Goal: Use online tool/utility: Use online tool/utility

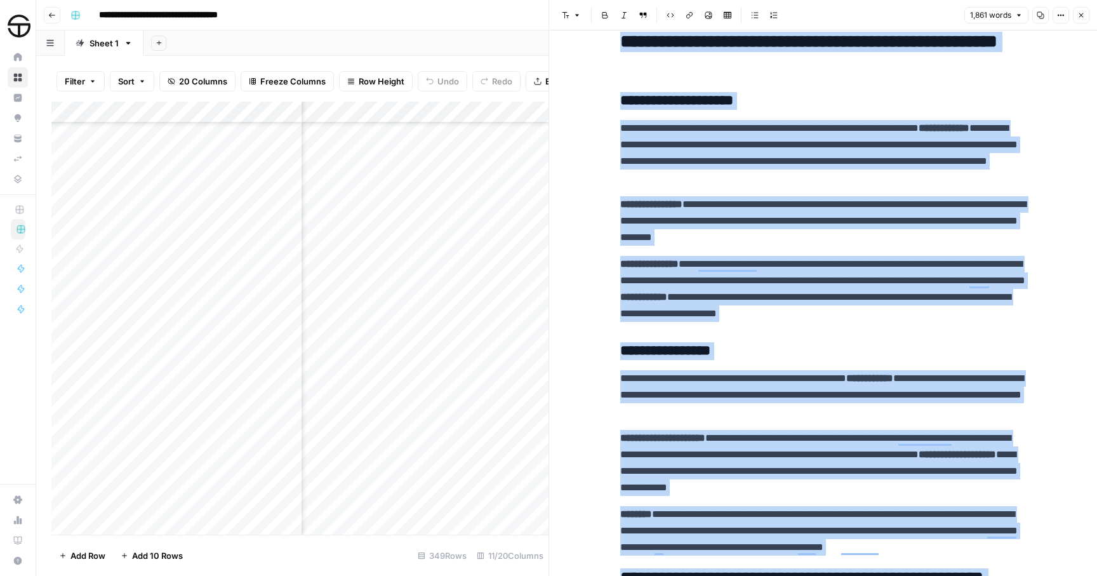
click at [1077, 15] on icon "button" at bounding box center [1081, 15] width 8 height 8
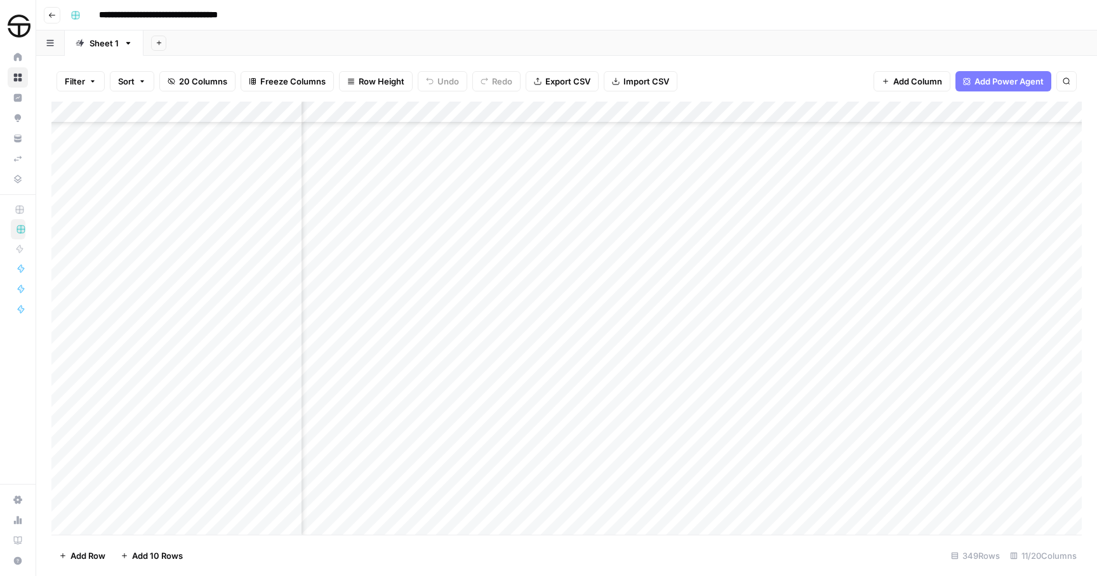
click at [1067, 86] on button "Search" at bounding box center [1066, 81] width 20 height 20
type input "**********"
click at [246, 303] on div "Add Column" at bounding box center [566, 318] width 1030 height 433
click at [366, 310] on div "Add Column" at bounding box center [566, 318] width 1030 height 433
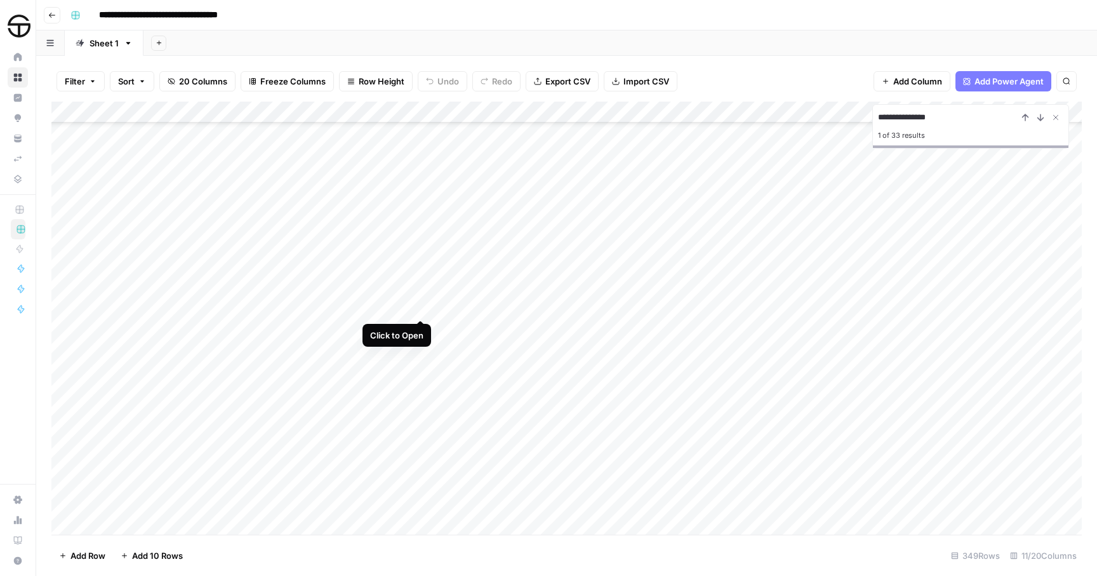
click at [414, 309] on div "Add Column" at bounding box center [566, 318] width 1030 height 433
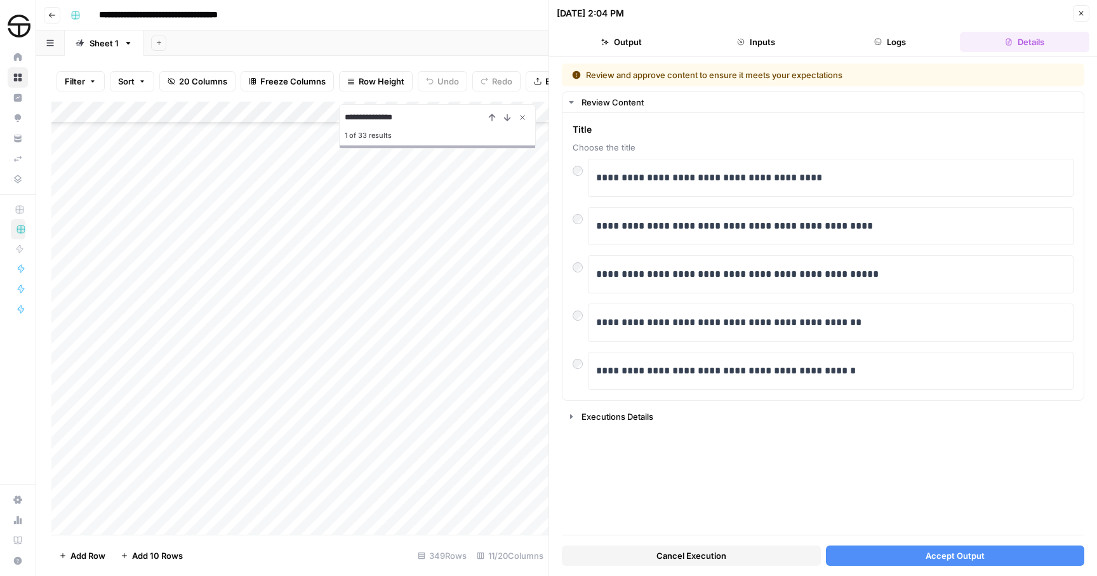
click at [861, 553] on button "Accept Output" at bounding box center [955, 555] width 259 height 20
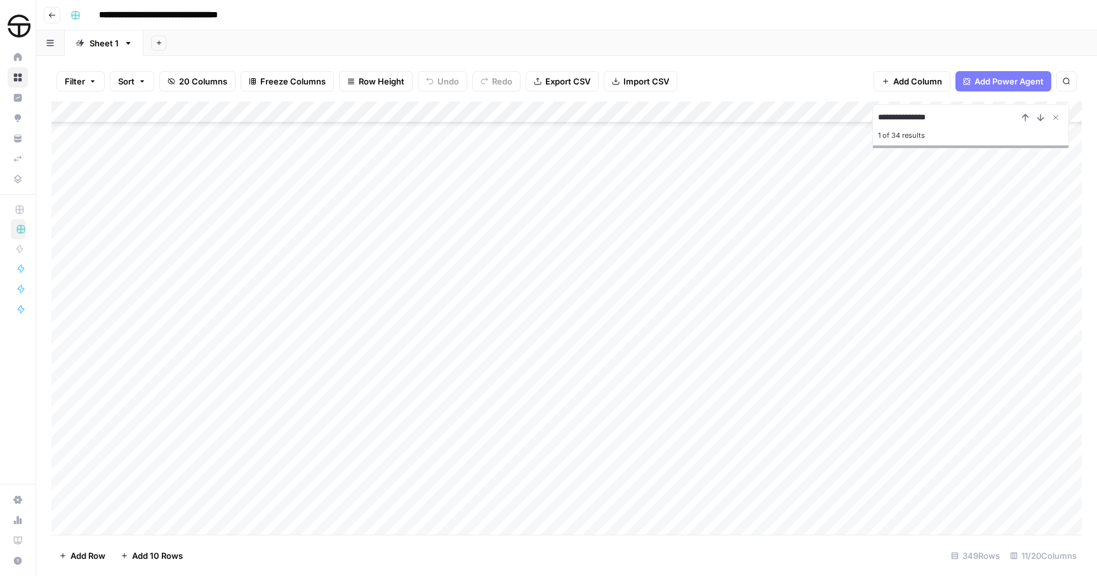
click at [643, 308] on div "Add Column" at bounding box center [566, 318] width 1030 height 433
click at [879, 305] on div "Add Column" at bounding box center [566, 318] width 1030 height 433
